Goal: Task Accomplishment & Management: Use online tool/utility

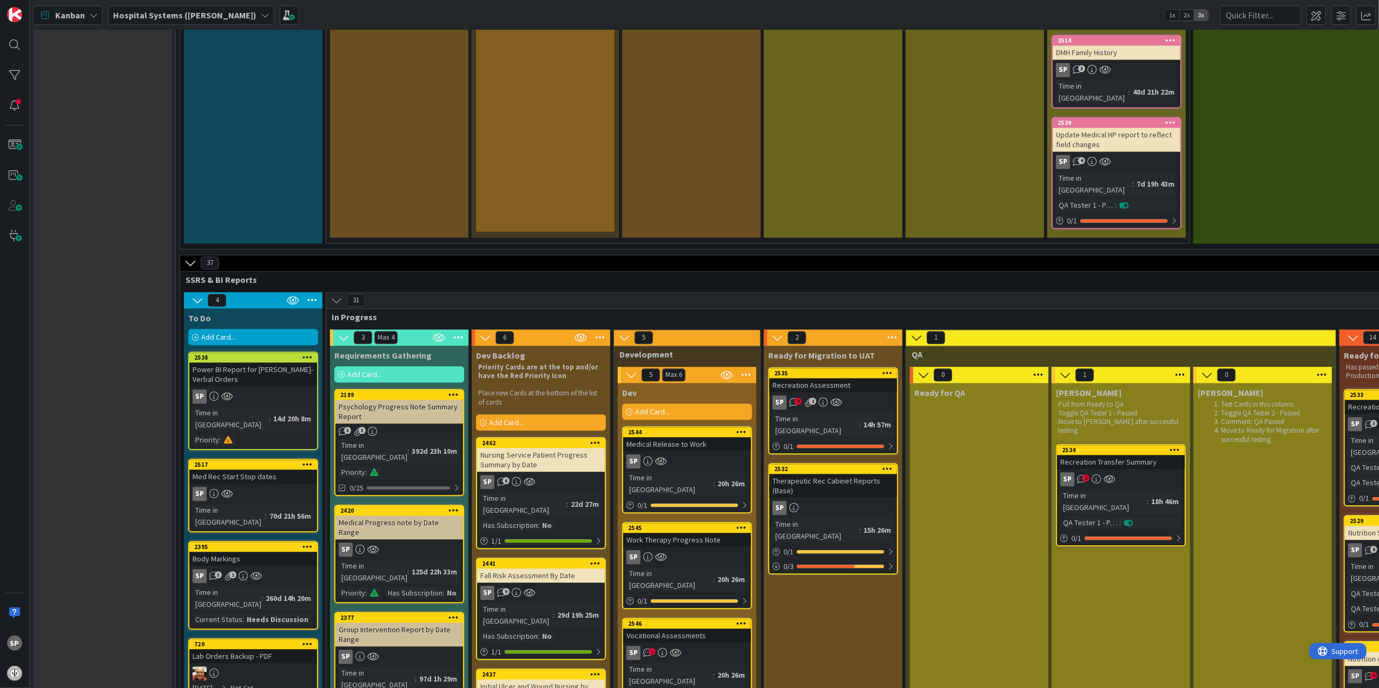
scroll to position [2380, 0]
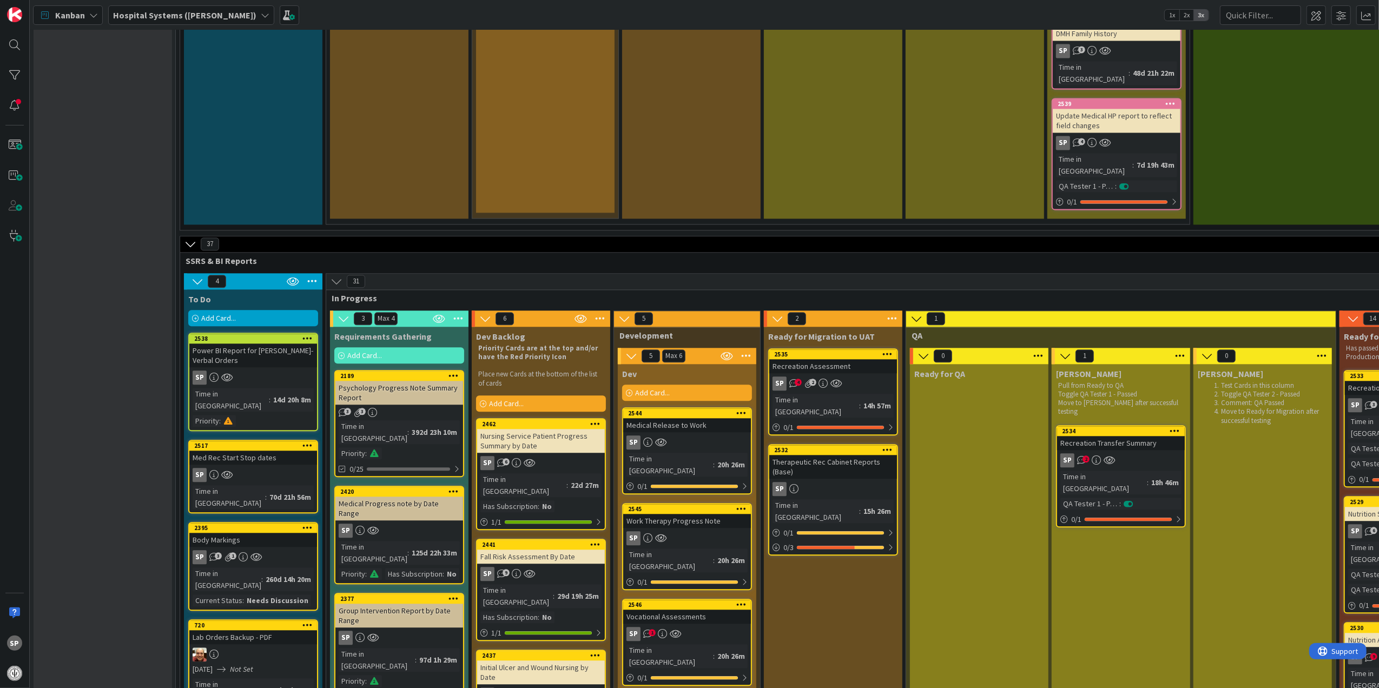
click at [808, 359] on div "Recreation Assessment" at bounding box center [833, 366] width 128 height 14
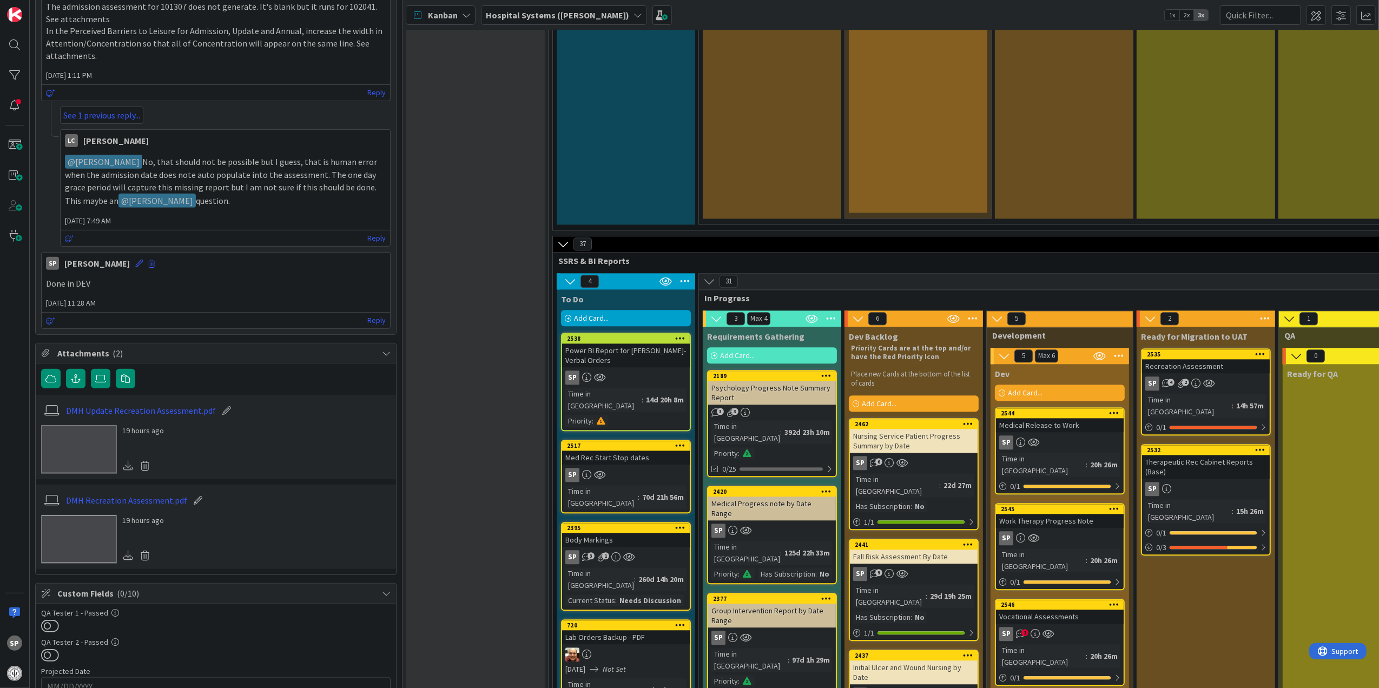
scroll to position [288, 0]
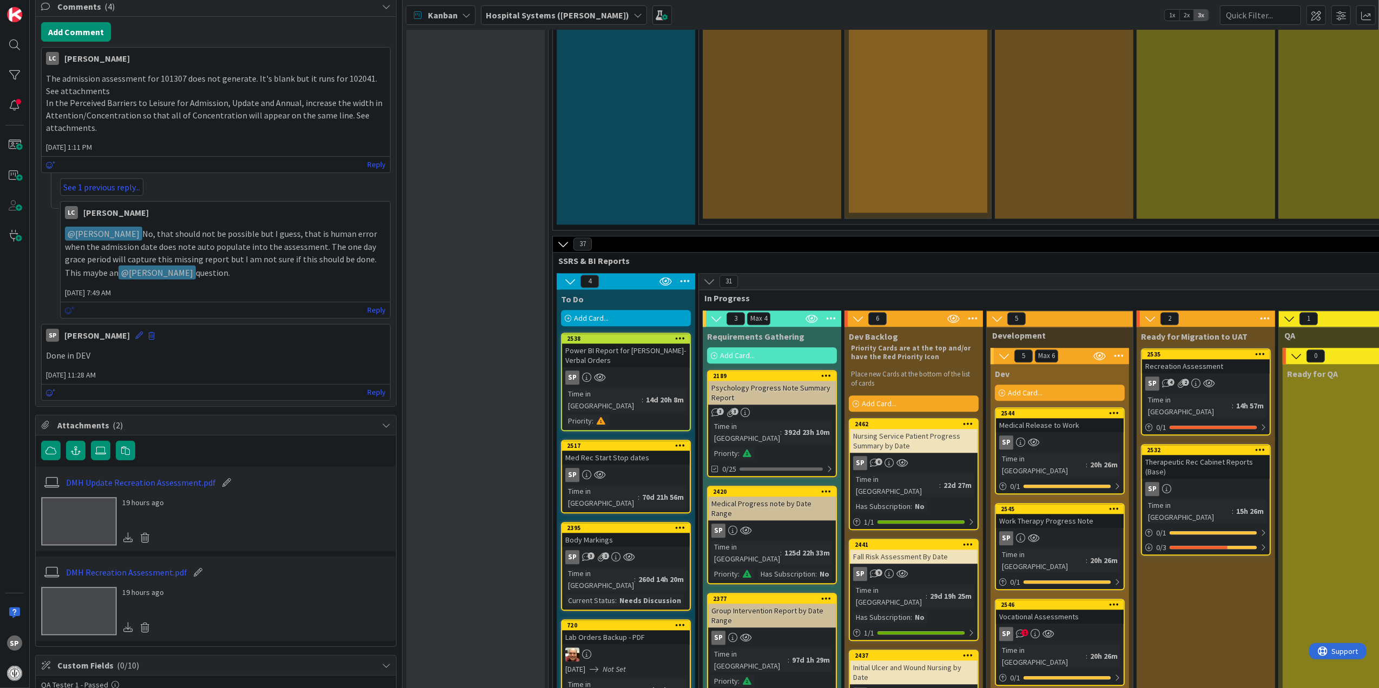
click at [67, 313] on icon at bounding box center [70, 311] width 10 height 8
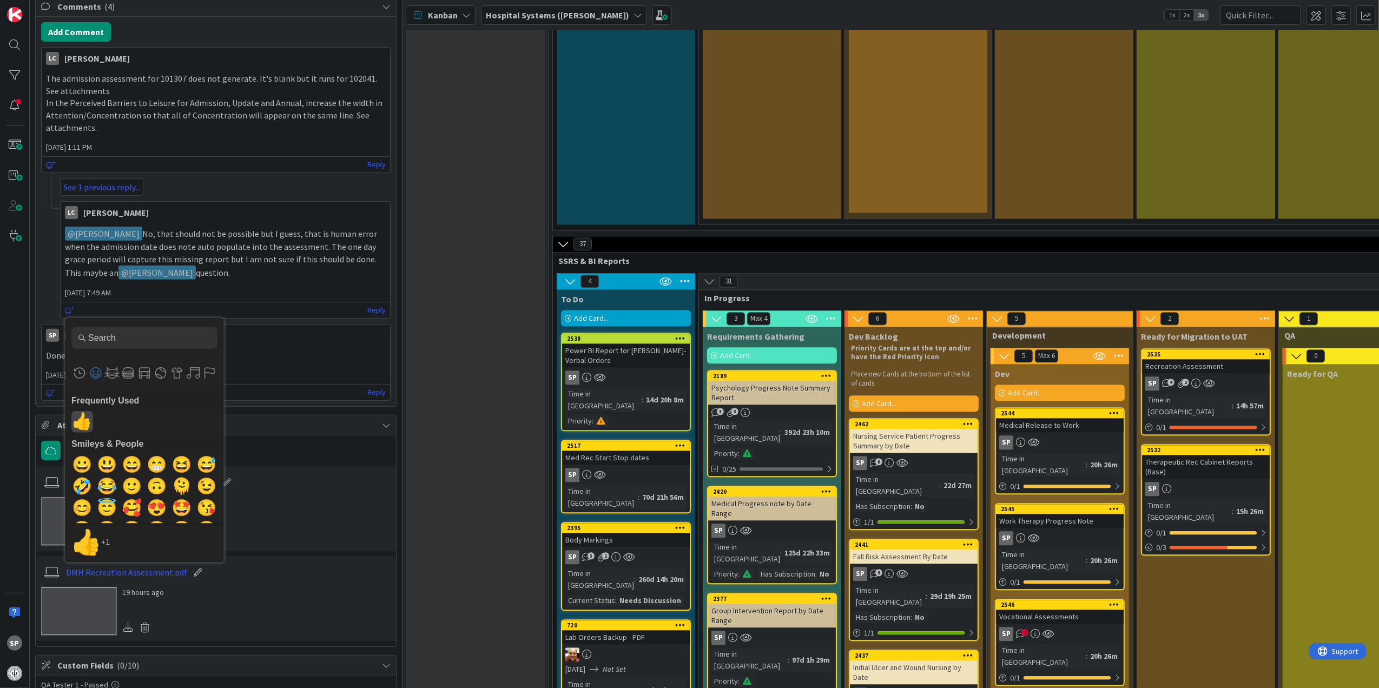
click at [87, 424] on span "👍" at bounding box center [82, 422] width 25 height 22
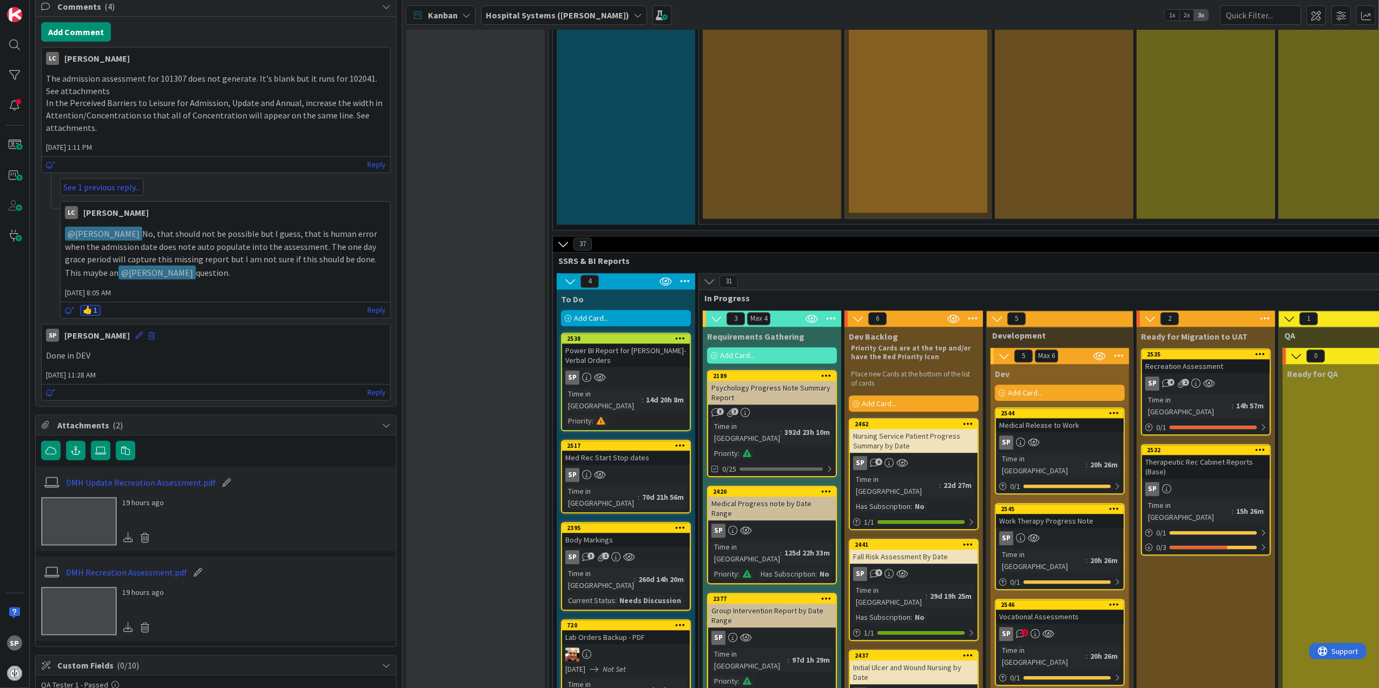
click at [1089, 599] on link "2546 Vocational Assessments SP 1 Time in [GEOGRAPHIC_DATA] : 20h 26m 0 / 1" at bounding box center [1060, 642] width 130 height 87
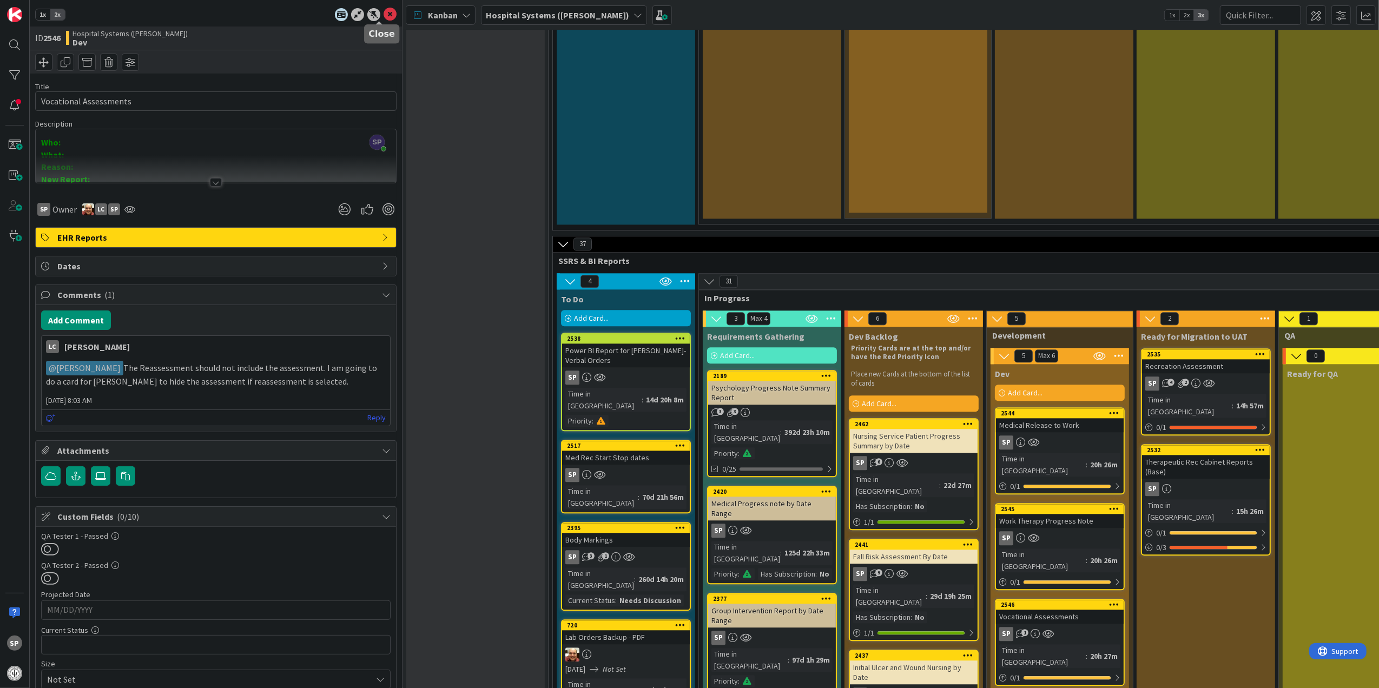
click at [383, 14] on icon at bounding box center [389, 14] width 13 height 13
